Goal: Information Seeking & Learning: Learn about a topic

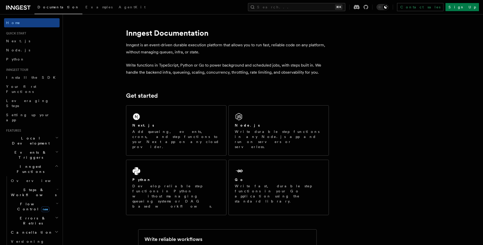
click at [28, 202] on span "Flow Control new" at bounding box center [32, 207] width 47 height 10
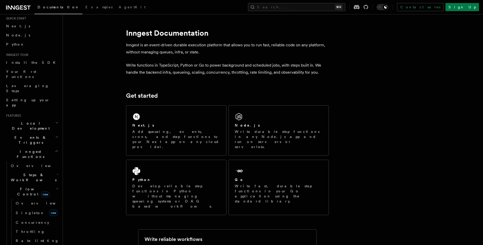
scroll to position [25, 0]
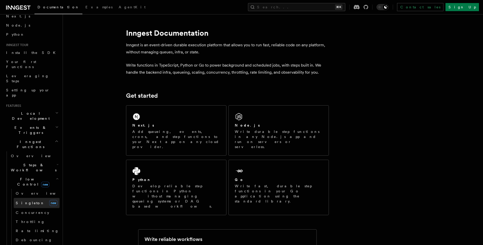
click at [28, 201] on span "Singleton" at bounding box center [30, 203] width 29 height 4
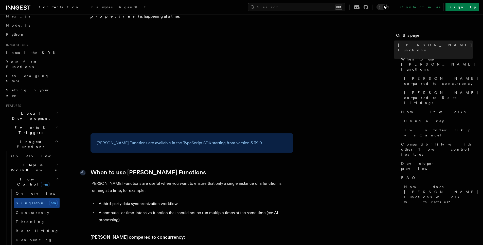
scroll to position [84, 0]
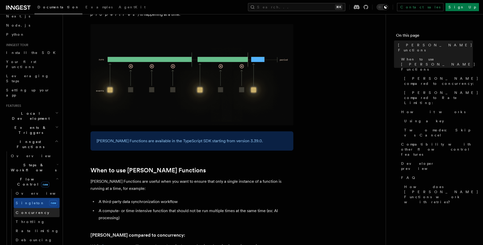
click at [38, 208] on link "Concurrency" at bounding box center [37, 212] width 46 height 9
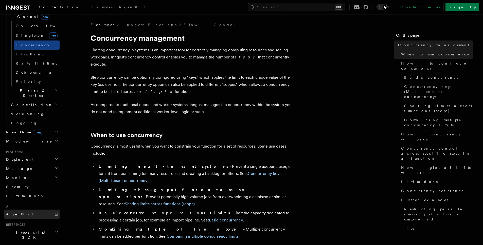
scroll to position [193, 0]
click at [43, 210] on link "AgentKit" at bounding box center [31, 214] width 55 height 9
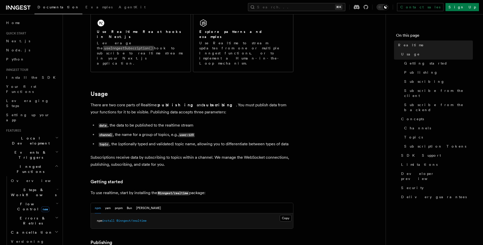
scroll to position [228, 0]
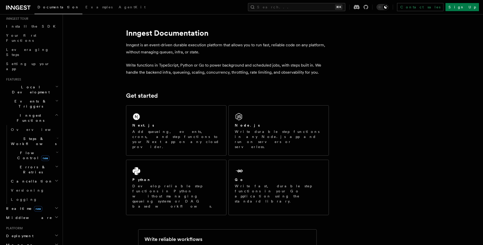
scroll to position [107, 0]
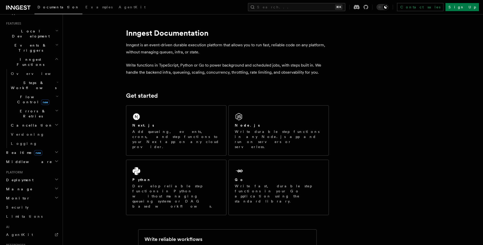
click at [30, 176] on h2 "Deployment" at bounding box center [31, 180] width 55 height 9
click at [28, 157] on h2 "Middleware" at bounding box center [31, 161] width 55 height 9
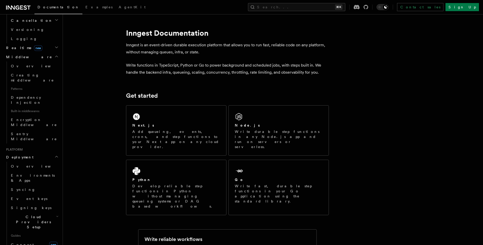
scroll to position [304, 0]
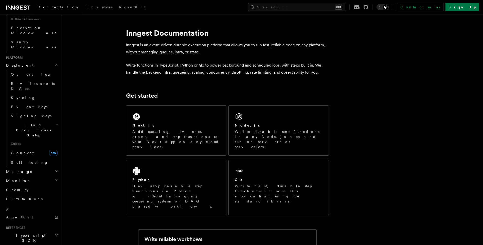
click at [33, 231] on h2 "TypeScript SDK" at bounding box center [31, 238] width 55 height 14
click at [32, 231] on h2 "TypeScript SDK" at bounding box center [31, 238] width 55 height 14
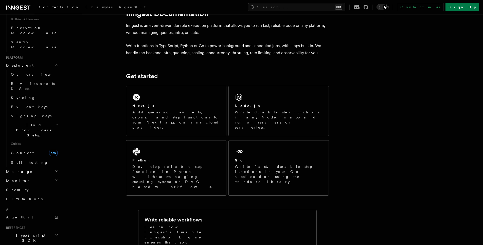
scroll to position [43, 0]
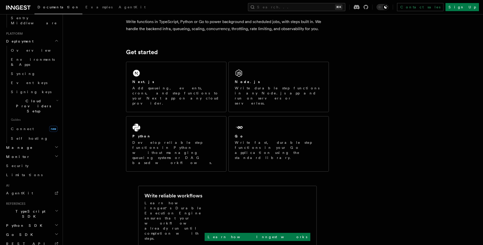
scroll to position [350, 0]
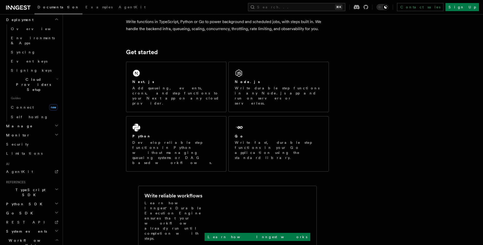
click at [38, 227] on h2 "System events" at bounding box center [31, 231] width 55 height 9
click at [32, 218] on link "REST API" at bounding box center [31, 222] width 55 height 9
